Goal: Task Accomplishment & Management: Complete application form

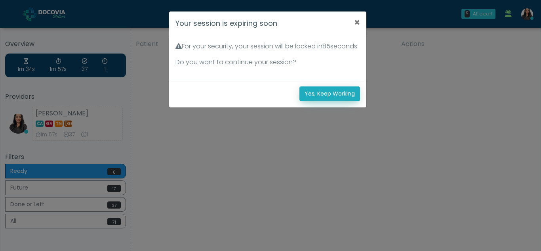
click at [341, 101] on button "Yes, Keep Working" at bounding box center [329, 93] width 61 height 15
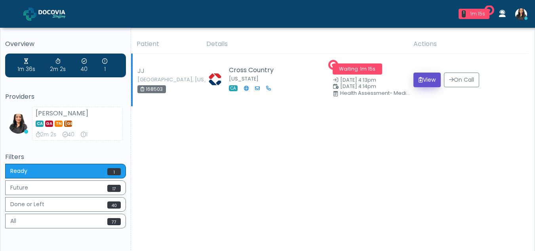
click at [424, 78] on button "View" at bounding box center [426, 79] width 27 height 15
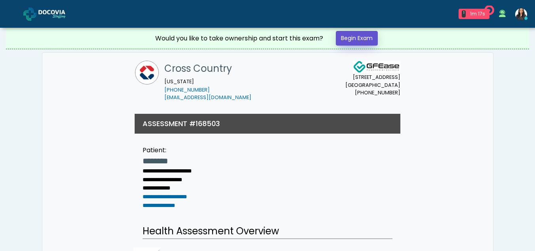
click at [357, 37] on link "Begin Exam" at bounding box center [357, 38] width 42 height 15
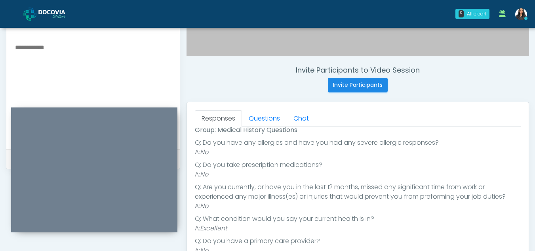
scroll to position [281, 0]
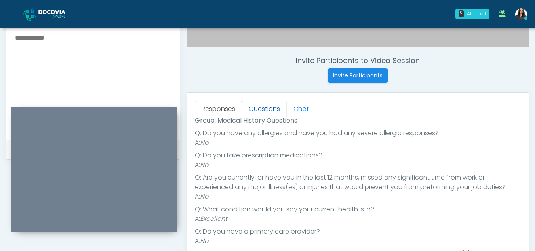
click at [273, 102] on link "Questions" at bounding box center [264, 109] width 45 height 17
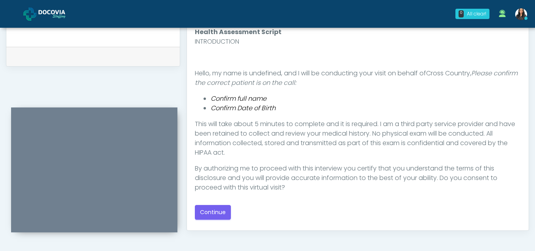
scroll to position [400, 0]
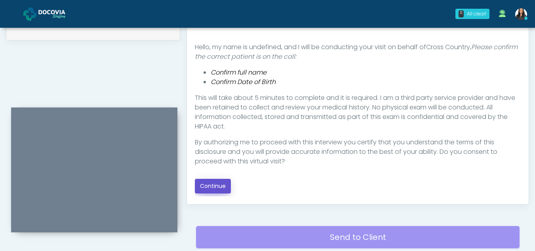
click at [216, 186] on button "Continue" at bounding box center [213, 186] width 36 height 15
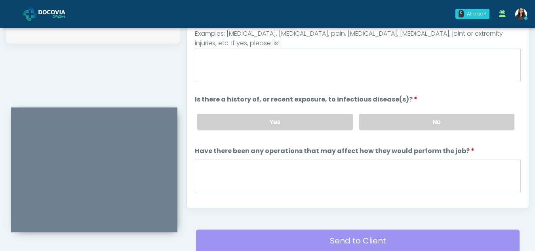
scroll to position [340, 0]
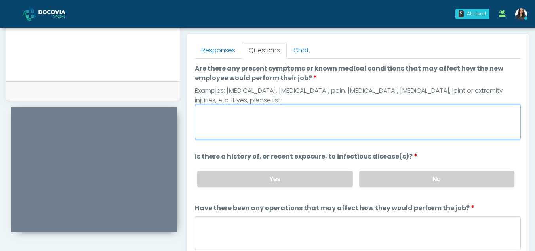
click at [254, 118] on textarea "Are there any present symptoms or known medical conditions that may affect how …" at bounding box center [358, 122] width 326 height 34
type textarea "**"
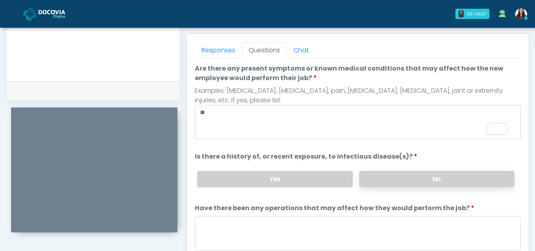
click at [441, 181] on label "No" at bounding box center [436, 179] width 155 height 16
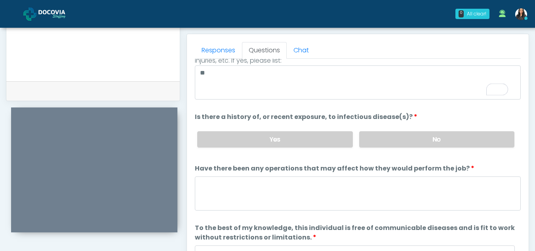
scroll to position [68, 0]
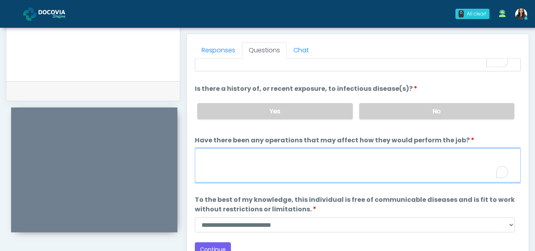
click at [261, 177] on textarea "Have there been any operations that may affect how they would perform the job?" at bounding box center [358, 165] width 326 height 34
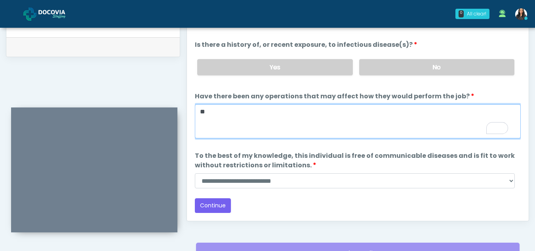
scroll to position [382, 0]
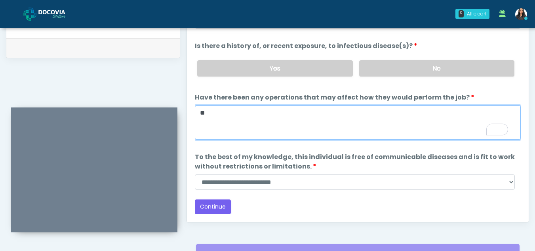
type textarea "**"
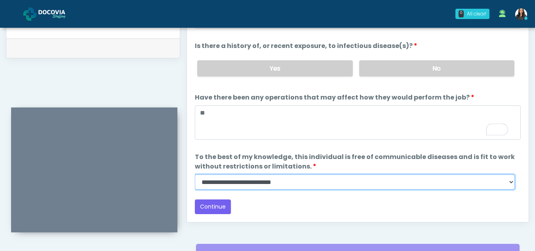
click at [512, 181] on select "**********" at bounding box center [355, 181] width 320 height 15
select select "******"
click at [195, 174] on select "**********" at bounding box center [355, 181] width 320 height 15
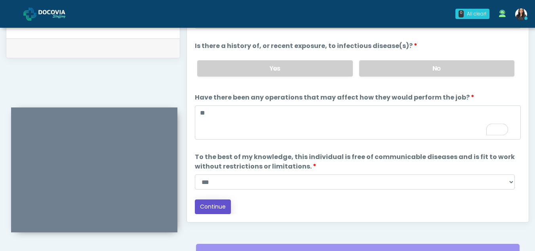
click at [219, 205] on button "Continue" at bounding box center [213, 206] width 36 height 15
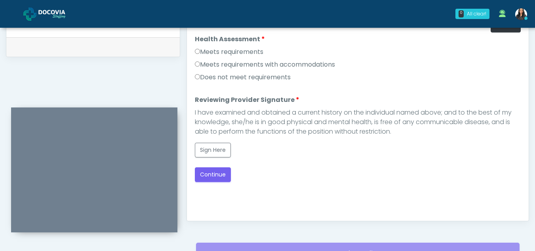
scroll to position [369, 0]
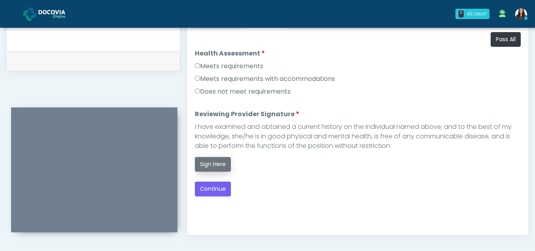
click at [208, 160] on button "Sign Here" at bounding box center [213, 164] width 36 height 15
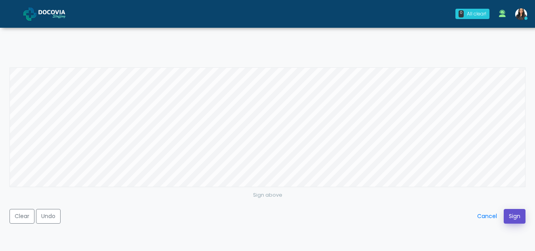
click at [517, 216] on button "Sign" at bounding box center [515, 216] width 22 height 15
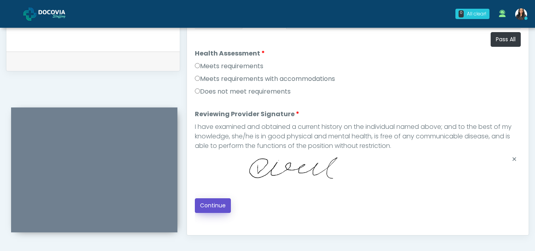
click at [212, 205] on button "Continue" at bounding box center [213, 205] width 36 height 15
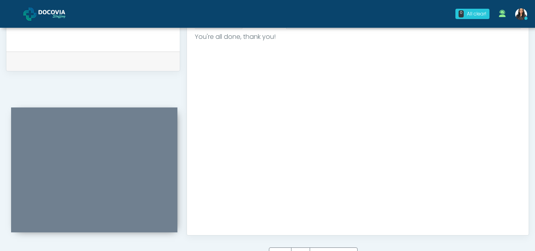
scroll to position [475, 0]
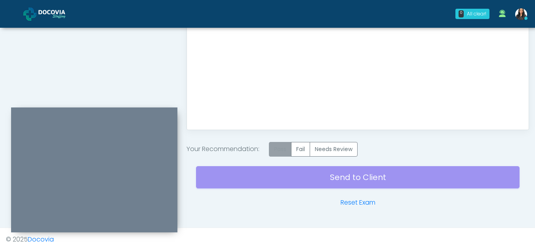
click at [282, 144] on label "Pass" at bounding box center [280, 149] width 23 height 15
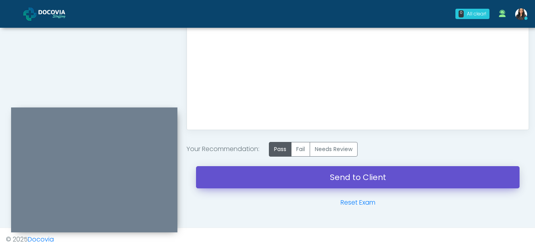
click at [367, 174] on link "Send to Client" at bounding box center [357, 177] width 323 height 22
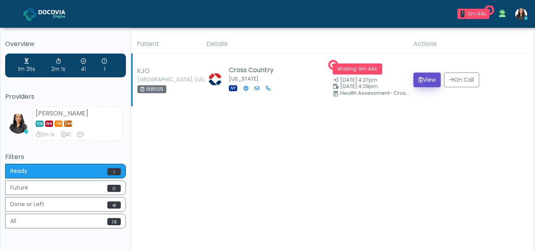
click at [428, 75] on button "View" at bounding box center [426, 79] width 27 height 15
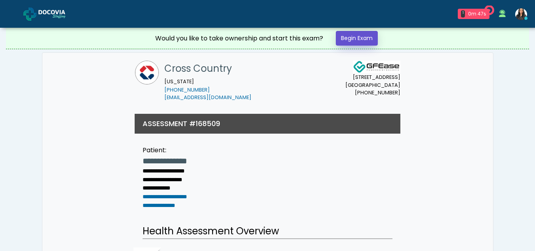
click at [363, 40] on link "Begin Exam" at bounding box center [357, 38] width 42 height 15
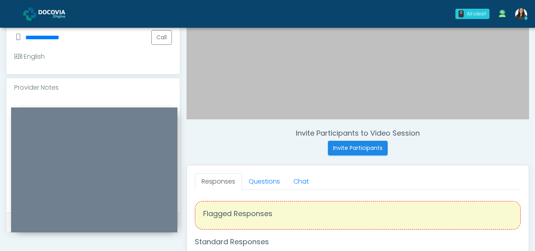
scroll to position [205, 0]
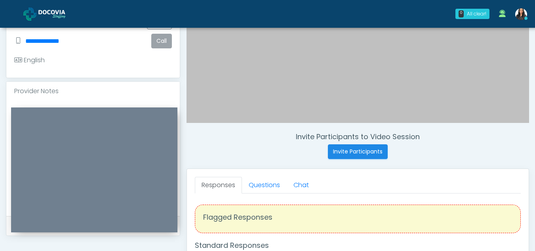
click at [166, 45] on button "Call" at bounding box center [161, 41] width 21 height 15
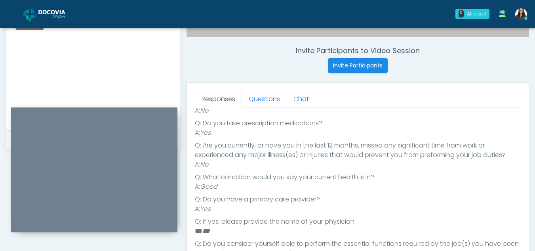
scroll to position [292, 0]
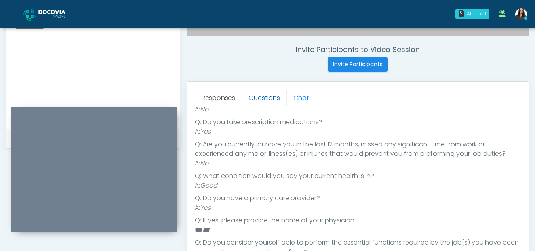
click at [265, 97] on link "Questions" at bounding box center [264, 97] width 45 height 17
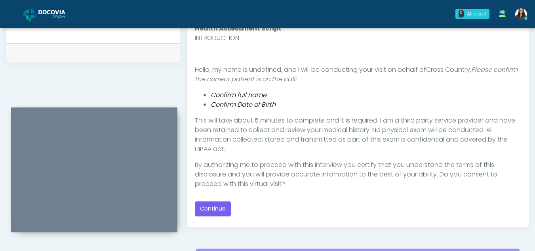
scroll to position [382, 0]
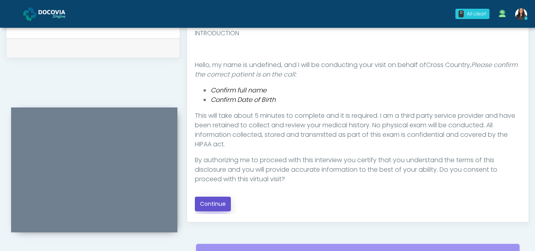
click at [226, 203] on button "Continue" at bounding box center [213, 203] width 36 height 15
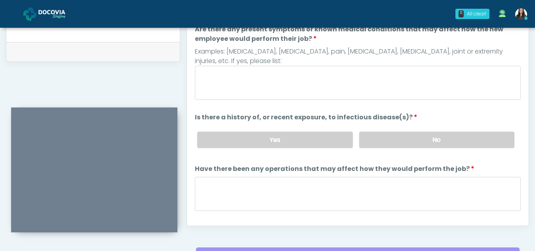
scroll to position [363, 0]
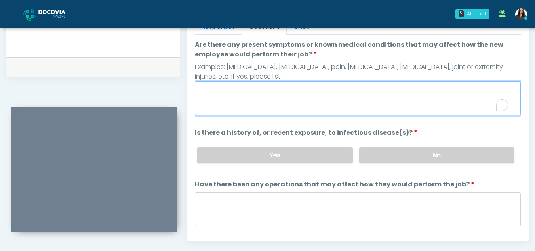
click at [235, 100] on textarea "Are there any present symptoms or known medical conditions that may affect how …" at bounding box center [358, 98] width 326 height 34
type textarea "**"
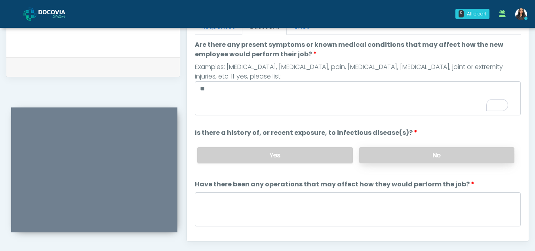
click at [405, 162] on label "No" at bounding box center [436, 155] width 155 height 16
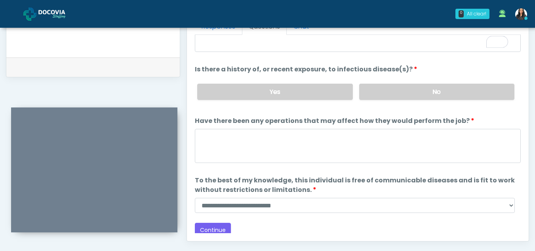
scroll to position [0, 0]
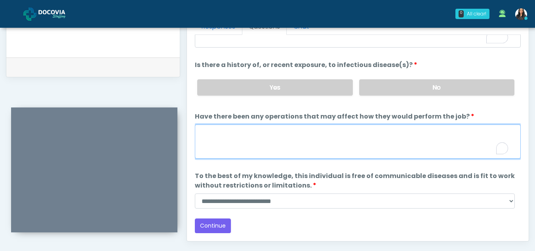
click at [225, 147] on textarea "Have there been any operations that may affect how they would perform the job?" at bounding box center [358, 141] width 326 height 34
type textarea "*"
type textarea "**"
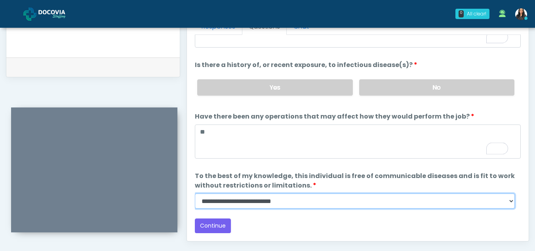
click at [509, 203] on select "**********" at bounding box center [355, 200] width 320 height 15
select select "******"
click at [195, 193] on select "**********" at bounding box center [355, 200] width 320 height 15
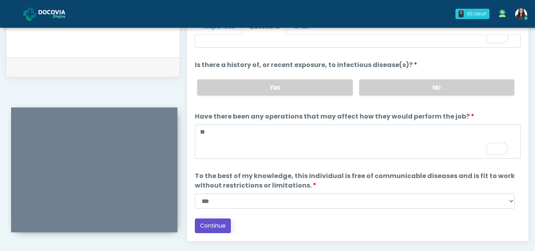
click at [217, 228] on button "Continue" at bounding box center [213, 225] width 36 height 15
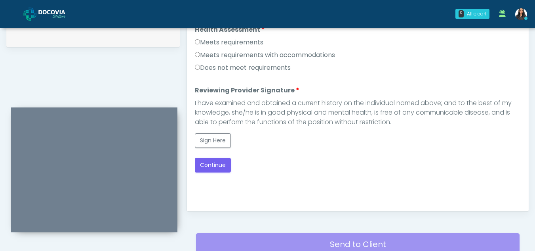
scroll to position [392, 0]
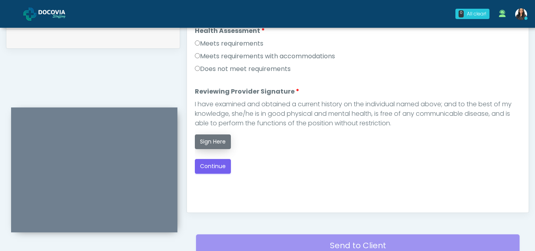
click at [217, 146] on button "Sign Here" at bounding box center [213, 141] width 36 height 15
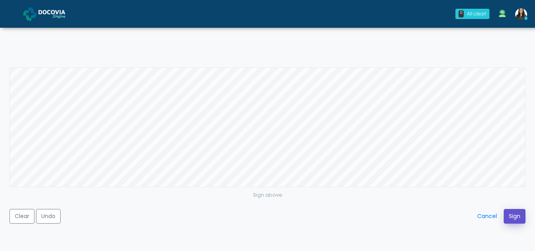
click at [510, 216] on button "Sign" at bounding box center [515, 216] width 22 height 15
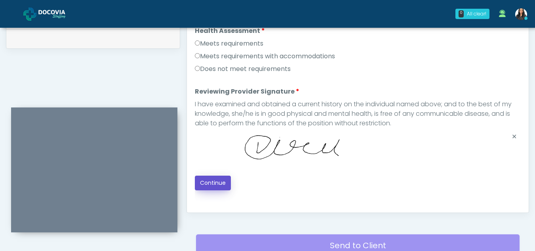
click at [202, 179] on button "Continue" at bounding box center [213, 182] width 36 height 15
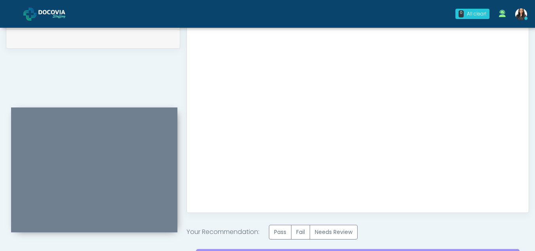
scroll to position [475, 0]
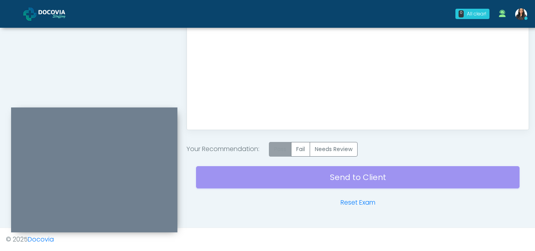
click at [283, 145] on label "Pass" at bounding box center [280, 149] width 23 height 15
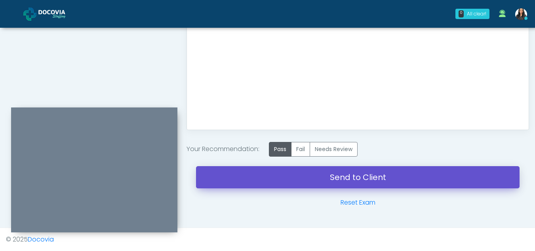
click at [301, 172] on link "Send to Client" at bounding box center [357, 177] width 323 height 22
